Goal: Transaction & Acquisition: Purchase product/service

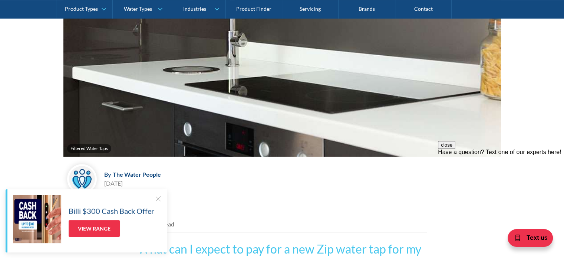
scroll to position [259, 0]
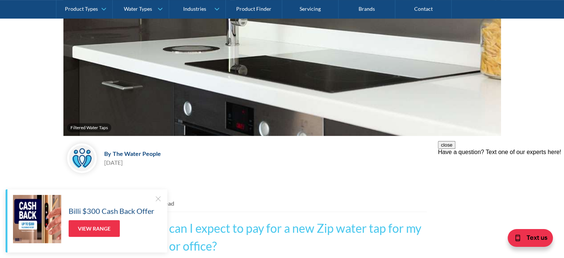
click at [157, 197] on div at bounding box center [157, 198] width 7 height 7
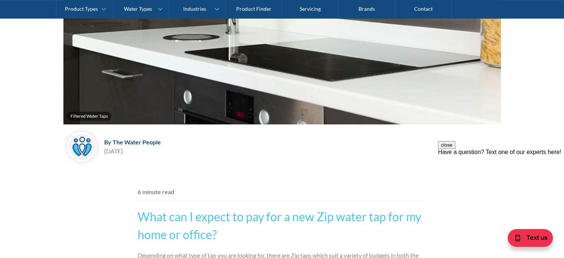
scroll to position [297, 0]
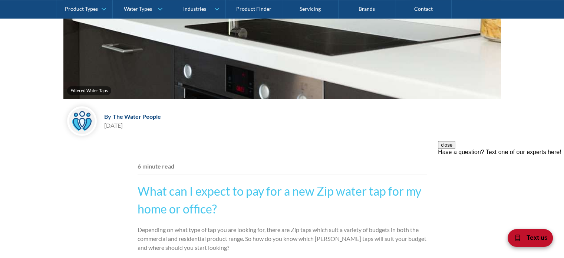
click at [532, 237] on span "Text us" at bounding box center [536, 237] width 21 height 10
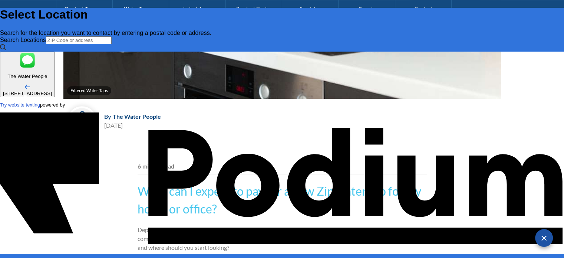
scroll to position [0, 0]
type input "Cher"
type Phone "0412 958 901"
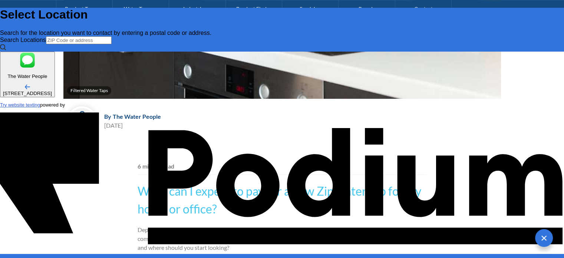
type textarea "x"
type textarea "Hi"
type textarea "x"
type textarea "Hi,"
type textarea "x"
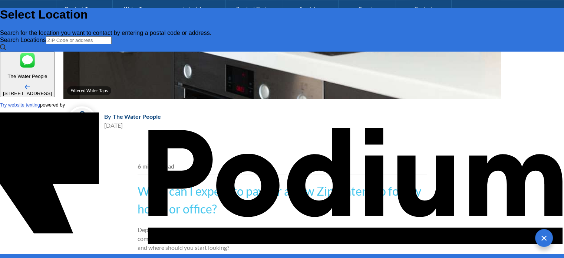
type textarea "Hi, w"
type textarea "x"
type textarea "Hi, wa"
type textarea "x"
type textarea "Hi, wh"
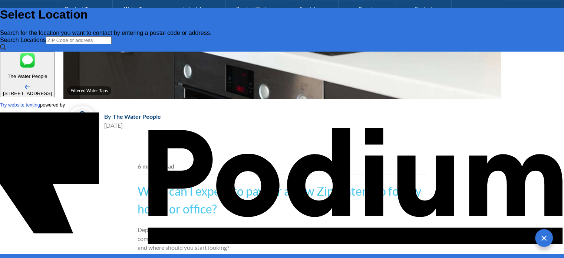
type textarea "x"
type textarea "Hi, wha"
type textarea "x"
type textarea "Hi, what"
type textarea "Hi, whats"
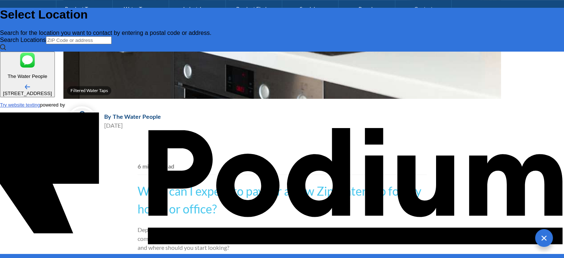
type textarea "x"
type textarea "Hi, whats th"
type textarea "x"
type textarea "Hi, whats the"
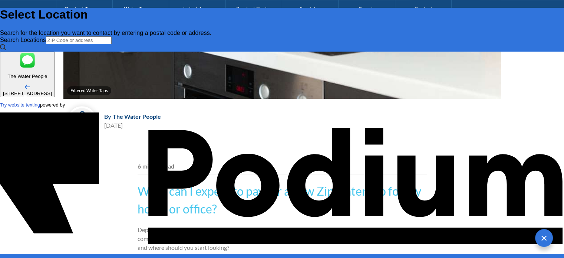
type textarea "x"
type textarea "Hi, whats the m"
type textarea "x"
type textarea "Hi, whats the mos"
type textarea "x"
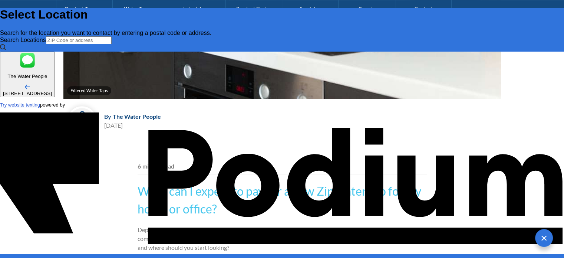
type textarea "Hi, whats the most"
type textarea "Hi, whats the most c"
type textarea "x"
type textarea "Hi, whats the most co"
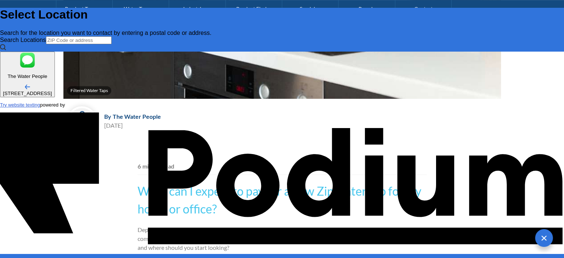
type textarea "x"
type textarea "Hi, whats the most comp"
type textarea "x"
type textarea "Hi, whats the most compa"
type textarea "x"
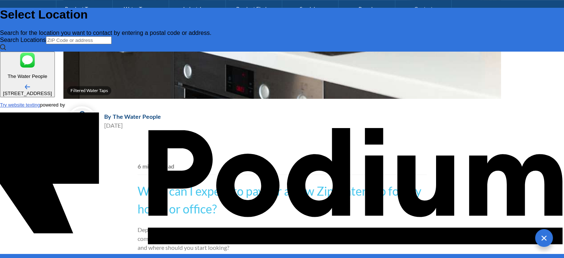
type textarea "Hi, whats the most compac"
type textarea "x"
type textarea "Hi, whats the most compact"
type textarea "x"
type textarea "Hi, whats the most compact Z"
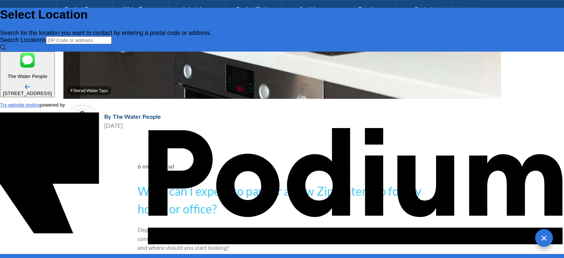
type textarea "x"
type textarea "Hi, whats the most compact Zip"
type textarea "x"
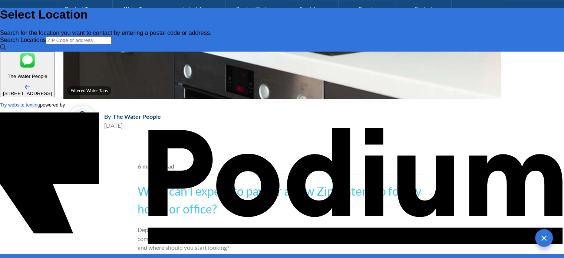
type textarea "Hi, whats the most compact Zip u"
type textarea "x"
type textarea "Hi, whats the most compact Zip uni"
type textarea "x"
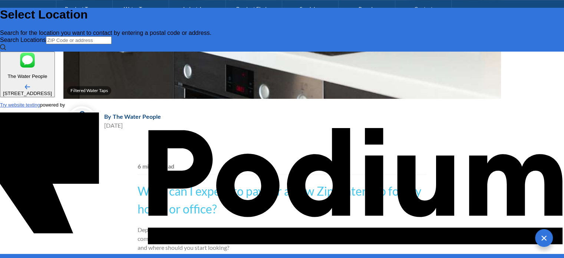
type textarea "Hi, whats the most compact Zip unit"
type textarea "x"
type textarea "Hi, whats the most compact Zip unit tha"
type textarea "x"
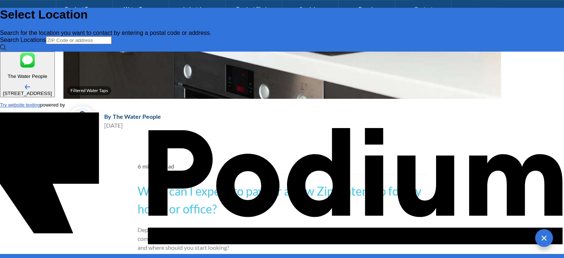
type textarea "Hi, whats the most compact Zip unit that"
type textarea "x"
type textarea "Hi, whats the most compact Zip unit that"
type textarea "x"
type textarea "Hi, whats the most compact Zip unit that d"
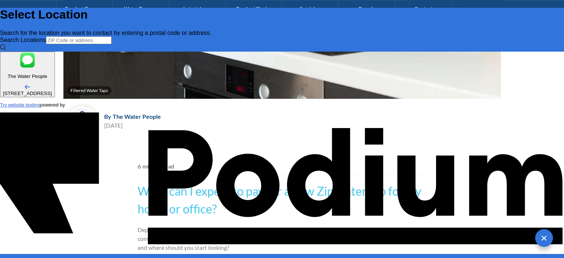
type textarea "x"
type textarea "Hi, whats the most compact Zip unit that deli"
type textarea "x"
type textarea "Hi, whats the most compact Zip unit that delive"
type textarea "x"
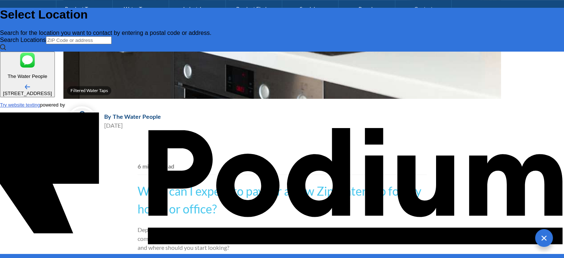
type textarea "Hi, whats the most compact Zip unit that delivers"
type textarea "x"
type textarea "Hi, whats the most compact Zip unit that delivers"
type textarea "x"
type textarea "Hi, whats the most compact Zip unit that delivers b"
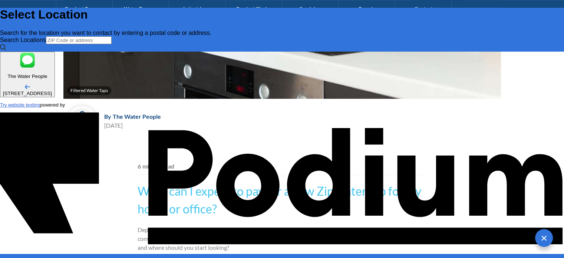
type textarea "x"
type textarea "Hi, whats the most compact Zip unit that delivers boi"
type textarea "x"
type textarea "Hi, whats the most compact Zip unit that delivers boili"
type textarea "x"
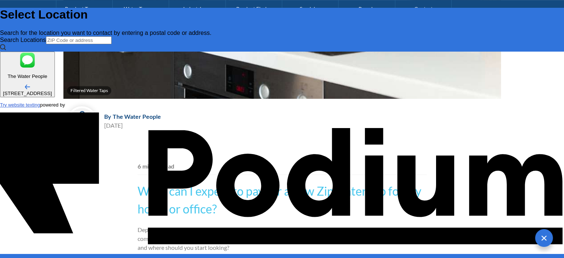
type textarea "Hi, whats the most compact Zip unit that delivers boiling"
type textarea "x"
type textarea "Hi, whats the most compact Zip unit that delivers boiling w"
type textarea "Hi, whats the most compact Zip unit that delivers boiling wa"
type textarea "x"
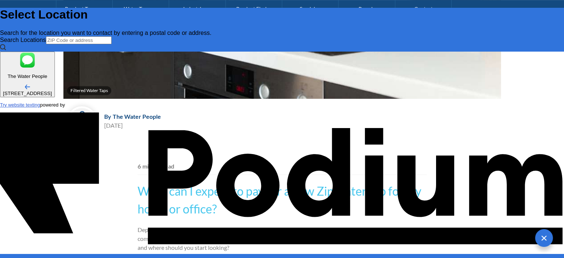
type textarea "Hi, whats the most compact Zip unit that delivers boiling wate"
type textarea "x"
type textarea "Hi, whats the most compact Zip unit that delivers boiling water"
type textarea "x"
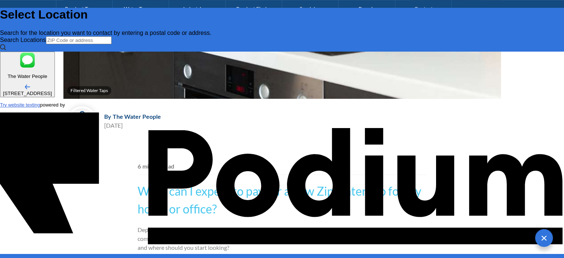
type textarea "Hi, whats the most compact Zip unit that delivers boiling water?"
type textarea "x"
type textarea "Hi, what's the most compact Zip unit that delivers boiling water?"
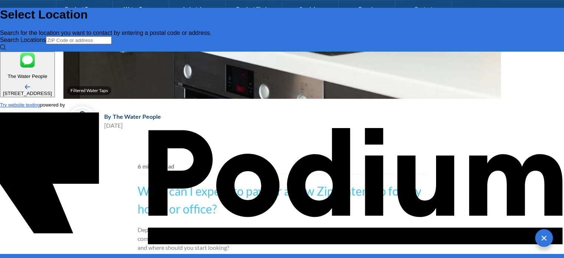
type textarea "x"
type textarea "Hi, what's the most compact Zip unit that delivers boiling water?"
type textarea "x"
type textarea "Hi, what's the most compact Zip unit that delivers boiling water? W"
type textarea "x"
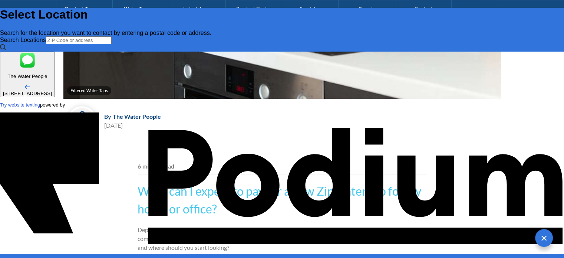
type textarea "Hi, what's the most compact Zip unit that delivers boiling water? We"
type textarea "x"
type textarea "Hi, what's the most compact Zip unit that delivers boiling water? We d"
type textarea "x"
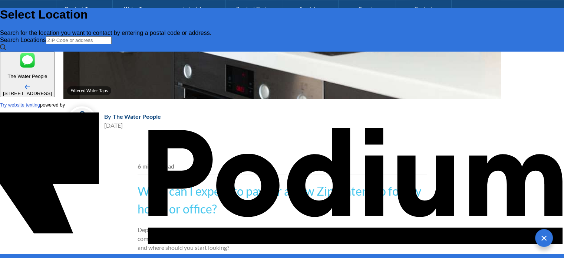
type textarea "Hi, what's the most compact Zip unit that delivers boiling water? We don'"
type textarea "x"
type textarea "Hi, what's the most compact Zip unit that delivers boiling water? We don't"
type textarea "x"
type textarea "Hi, what's the most compact Zip unit that delivers boiling water? We don't h"
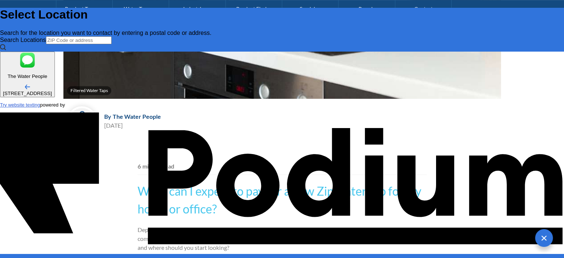
type textarea "x"
type textarea "Hi, what's the most compact Zip unit that delivers boiling water? We don't hav"
type textarea "x"
type textarea "Hi, what's the most compact Zip unit that delivers boiling water? We don't have"
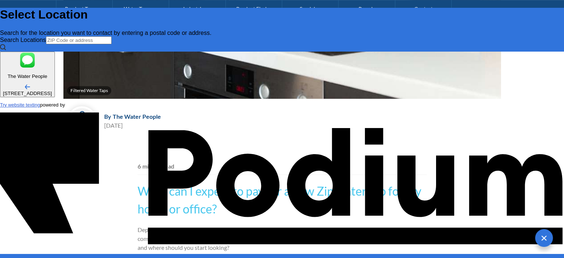
type textarea "x"
type textarea "Hi, what's the most compact Zip unit that delivers boiling water? We don't have…"
type textarea "x"
type textarea "Hi, what's the most compact Zip unit that delivers boiling water? We don't have…"
type textarea "x"
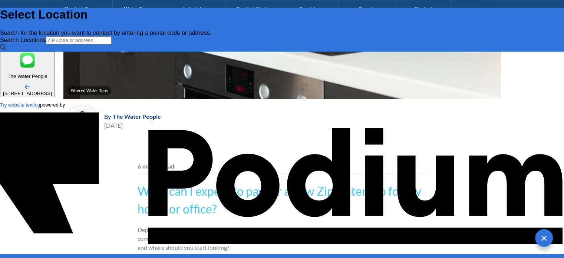
type textarea "Hi, what's the most compact Zip unit that delivers boiling water? We don't have…"
type textarea "x"
type textarea "Hi, what's the most compact Zip unit that delivers boiling water? We don't have…"
type textarea "x"
type textarea "Hi, what's the most compact Zip unit that delivers boiling water? We don't have…"
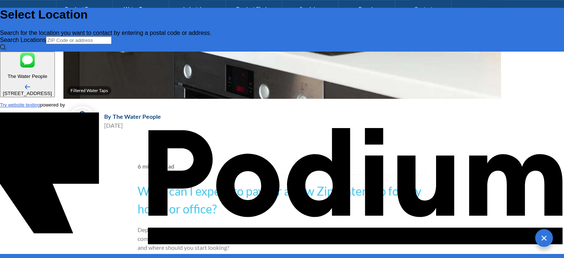
type textarea "x"
type textarea "Hi, what's the most compact Zip unit that delivers boiling water? We don't have…"
type textarea "x"
type textarea "Hi, what's the most compact Zip unit that delivers boiling water? We don't have…"
type textarea "x"
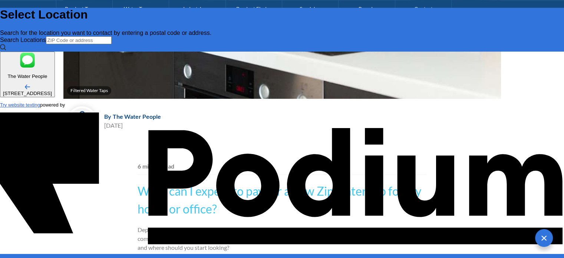
type textarea "Hi, what's the most compact Zip unit that delivers boiling water? We don't have…"
type textarea "x"
type textarea "Hi, what's the most compact Zip unit that delivers boiling water? We don't have…"
type textarea "x"
type textarea "Hi, what's the most compact Zip unit that delivers boiling water? We don't have…"
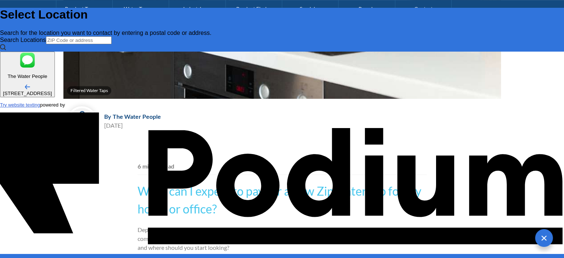
type textarea "x"
type textarea "Hi, what's the most compact Zip unit that delivers boiling water? We don't have…"
type textarea "x"
type textarea "Hi, what's the most compact Zip unit that delivers boiling water? We don't have…"
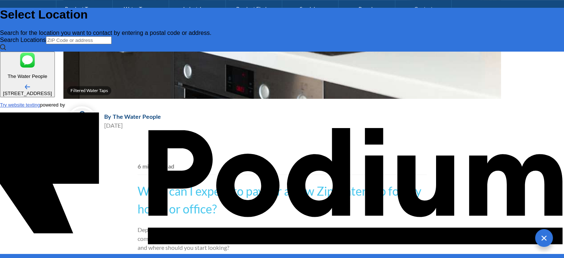
type textarea "x"
type textarea "Hi, what's the most compact Zip unit that delivers boiling water? We don't have…"
type textarea "x"
type textarea "Hi, what's the most compact Zip unit that delivers boiling water? We don't have…"
type textarea "x"
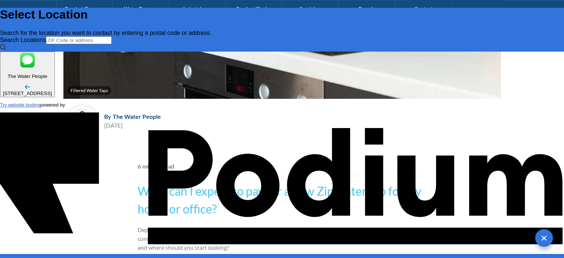
type textarea "Hi, what's the most compact Zip unit that delivers boiling water? We don't have…"
type textarea "x"
type textarea "Hi, what's the most compact Zip unit that delivers boiling water? We don't have…"
type textarea "x"
type textarea "Hi, what's the most compact Zip unit that delivers boiling water? We don't have…"
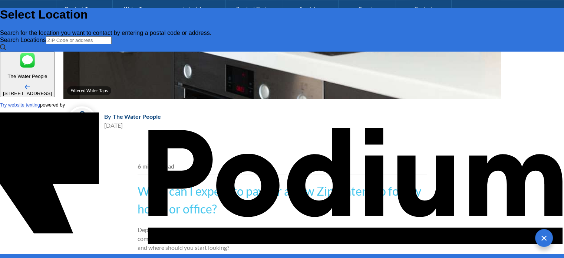
type textarea "x"
type textarea "Hi, what's the most compact Zip unit that delivers boiling water? We don't have…"
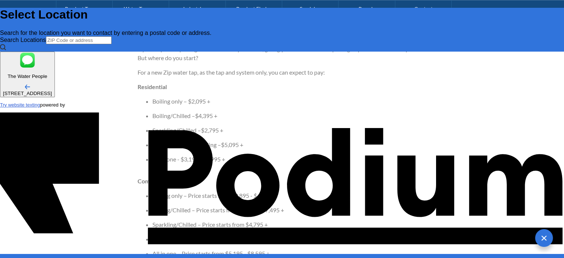
scroll to position [741, 0]
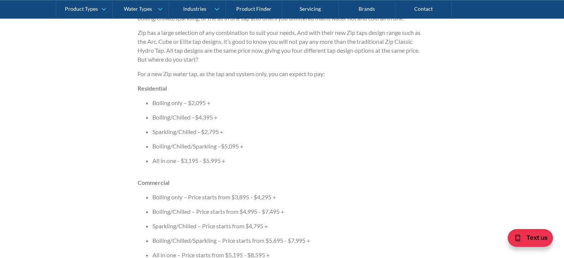
drag, startPoint x: 200, startPoint y: 102, endPoint x: 213, endPoint y: 112, distance: 15.9
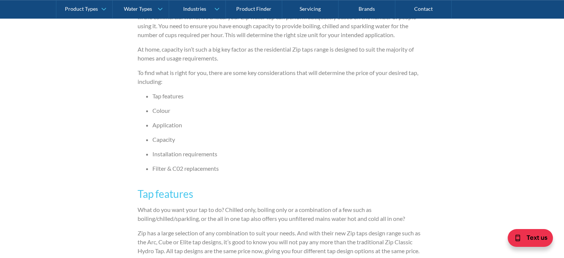
scroll to position [519, 0]
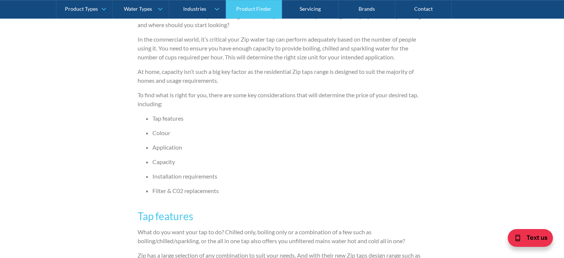
click at [245, 10] on link "Product Finder" at bounding box center [254, 9] width 56 height 19
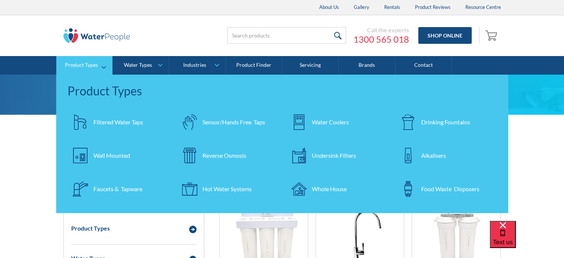
click at [234, 185] on div "Hot Water Systems" at bounding box center [226, 188] width 49 height 9
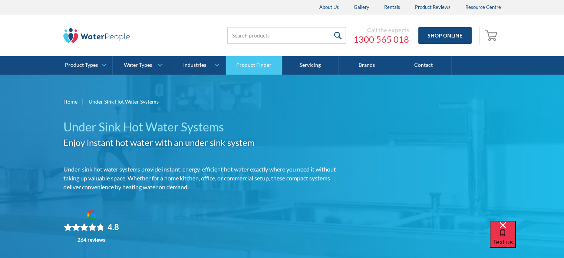
click at [262, 62] on link "Product Finder" at bounding box center [254, 65] width 56 height 19
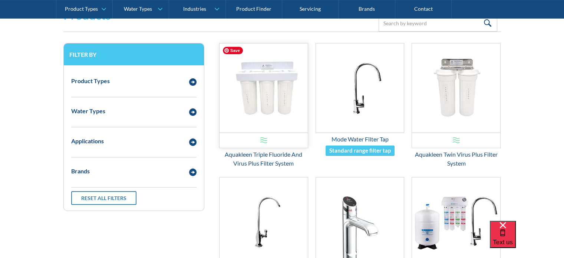
scroll to position [148, 0]
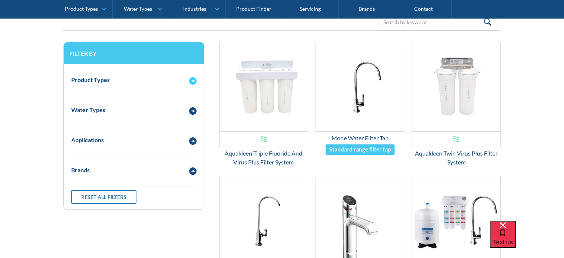
click at [193, 81] on img "Email Form 3" at bounding box center [192, 80] width 7 height 7
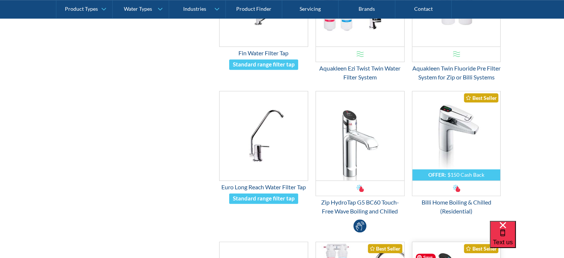
scroll to position [482, 0]
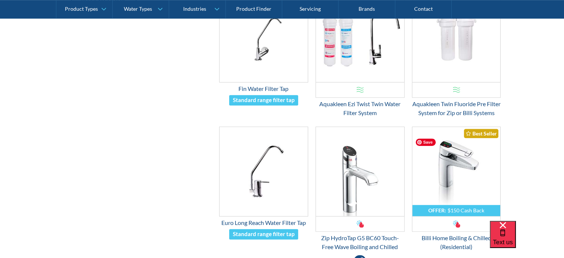
click at [426, 141] on span "Save" at bounding box center [426, 141] width 20 height 7
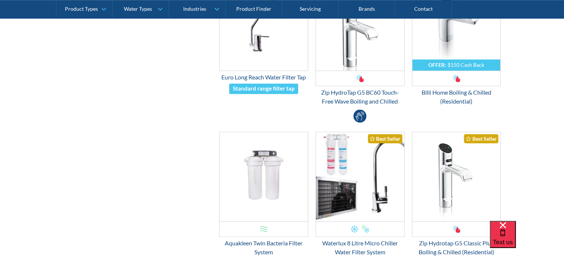
scroll to position [630, 0]
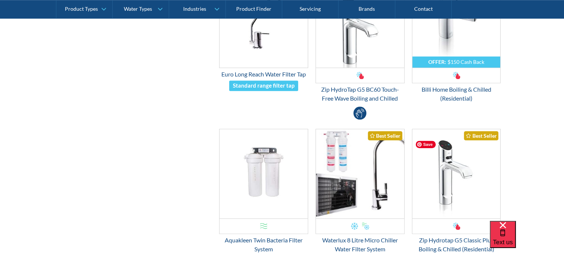
click at [421, 143] on span "Save" at bounding box center [426, 143] width 20 height 7
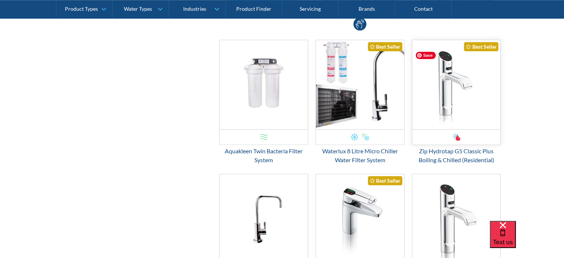
scroll to position [741, 0]
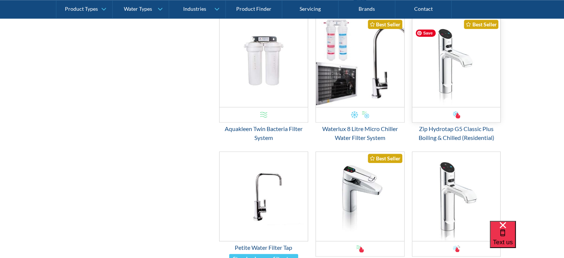
click at [450, 87] on img "Email Form 3" at bounding box center [456, 62] width 88 height 89
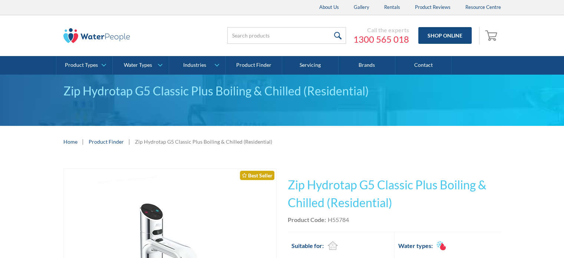
click at [450, 88] on div "Zip Hydrotap G5 Classic Plus Boiling & Chilled (Residential)" at bounding box center [281, 91] width 437 height 18
